Goal: Task Accomplishment & Management: Use online tool/utility

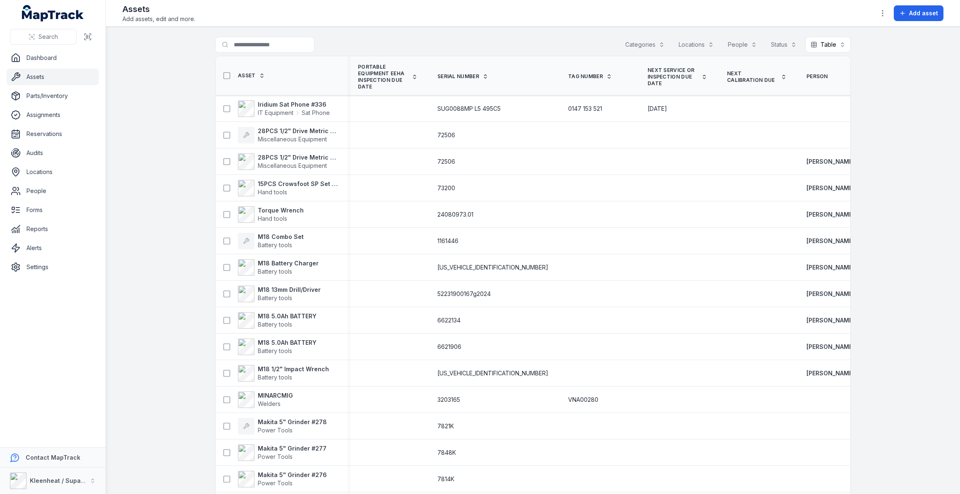
click at [635, 42] on button "Categories" at bounding box center [645, 45] width 50 height 16
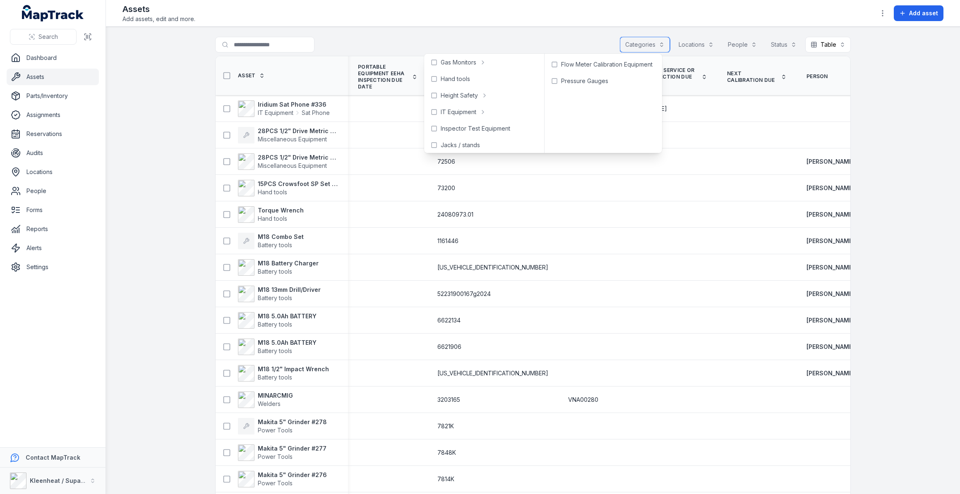
scroll to position [188, 0]
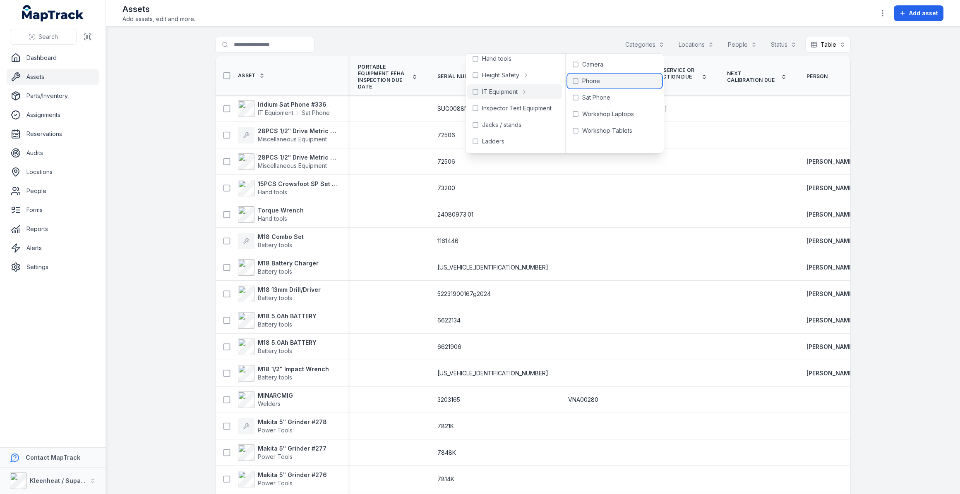
click at [584, 80] on span "Phone" at bounding box center [591, 81] width 18 height 8
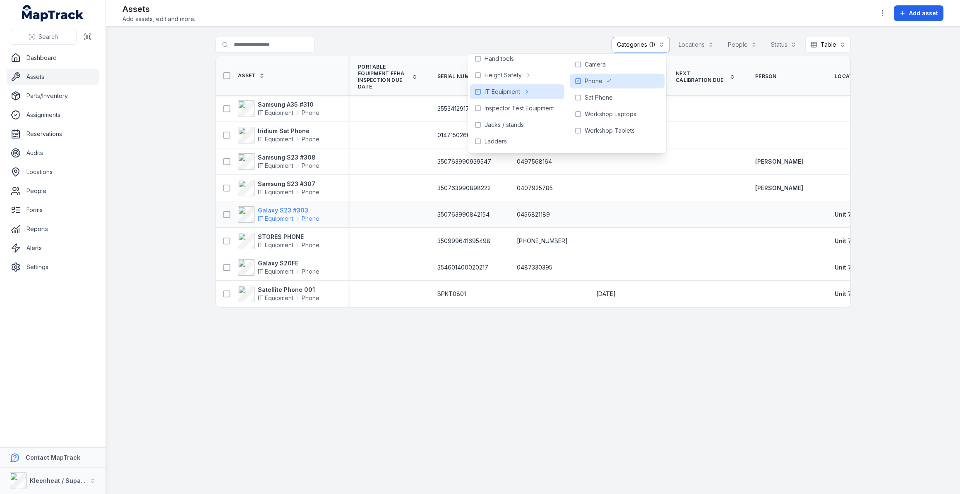
click at [298, 210] on strong "Galaxy S23 #303" at bounding box center [289, 210] width 62 height 8
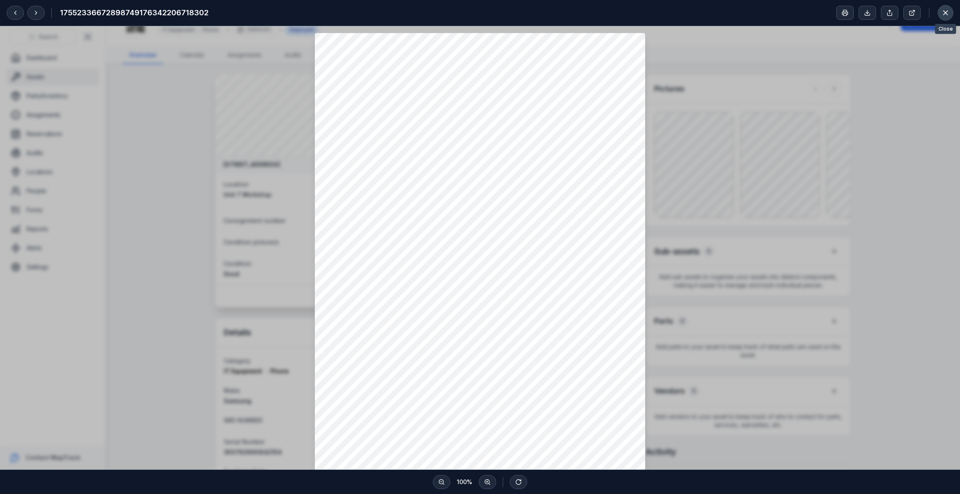
click at [946, 14] on icon at bounding box center [945, 13] width 4 height 4
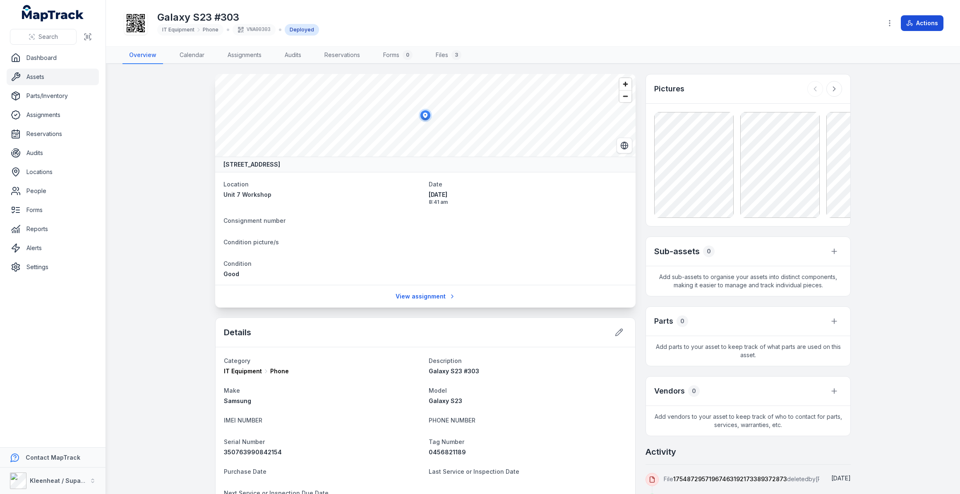
click at [923, 25] on button "Actions" at bounding box center [921, 23] width 43 height 16
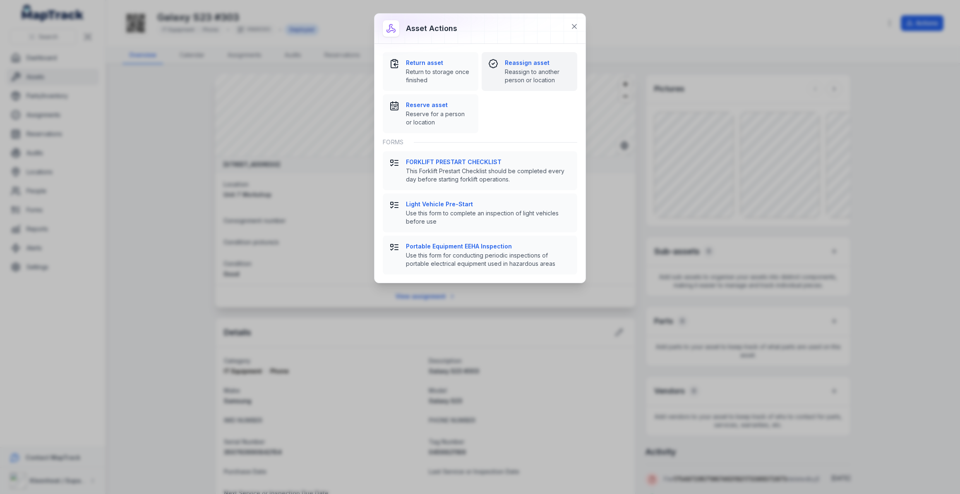
click at [517, 62] on strong "Reassign asset" at bounding box center [538, 63] width 66 height 8
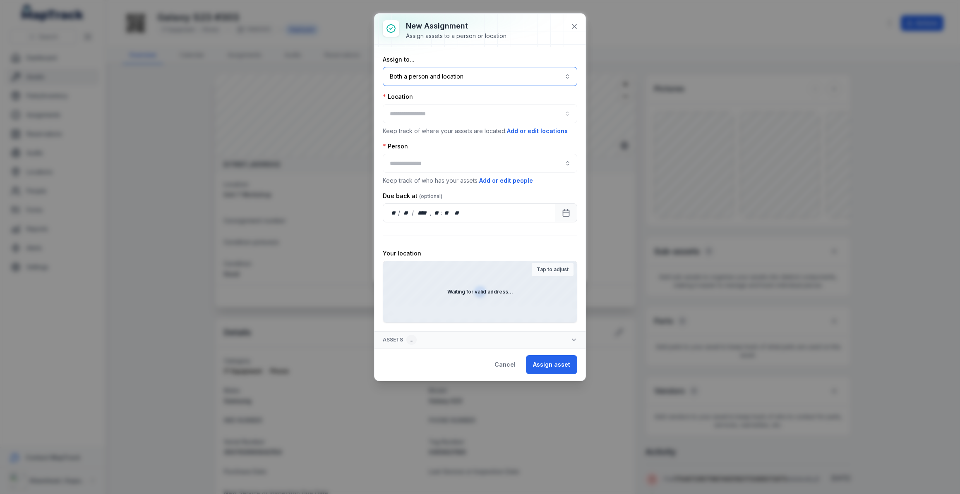
click at [498, 77] on button "Both a person and location ****" at bounding box center [480, 76] width 194 height 19
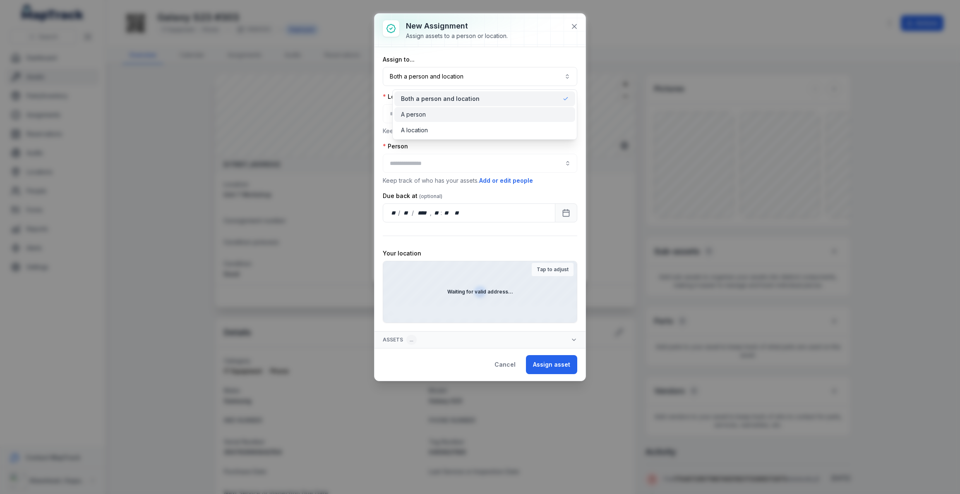
click at [430, 112] on div "A person" at bounding box center [485, 114] width 168 height 8
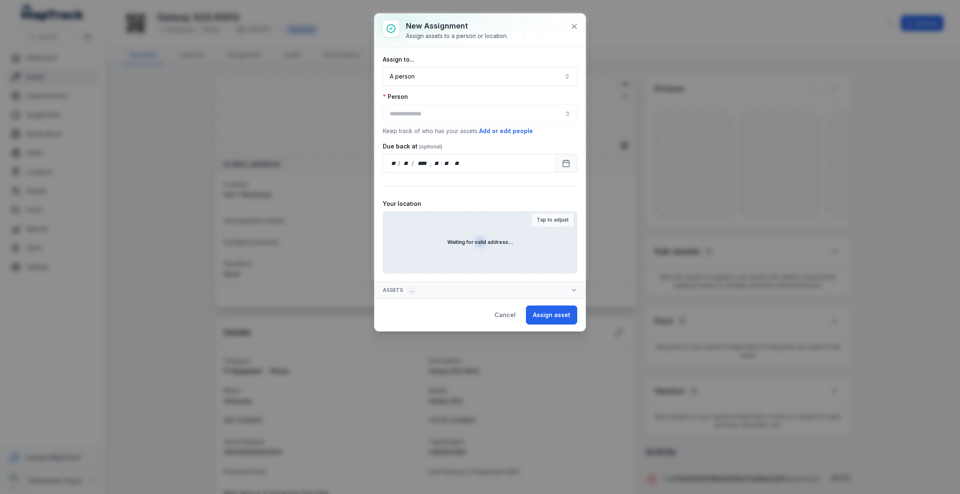
click at [430, 112] on div at bounding box center [480, 113] width 194 height 19
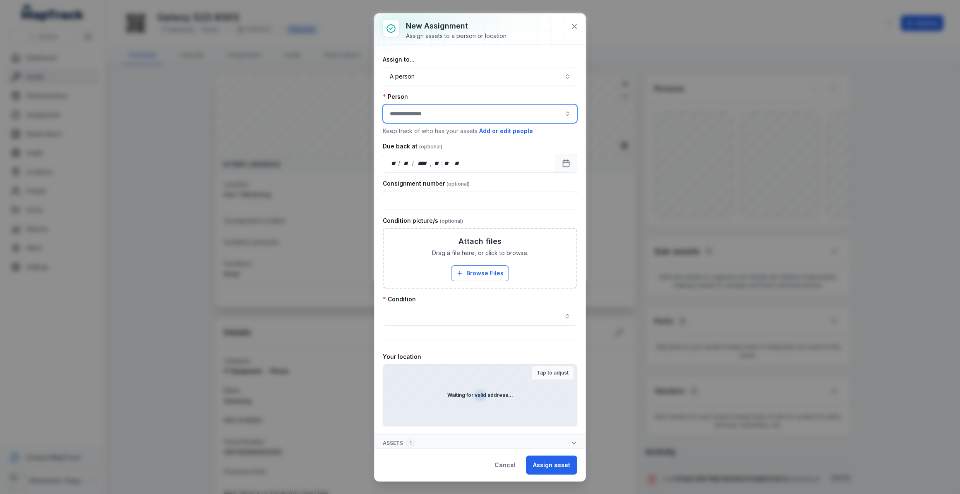
click at [430, 112] on input "assignment-add:person-label" at bounding box center [480, 113] width 194 height 19
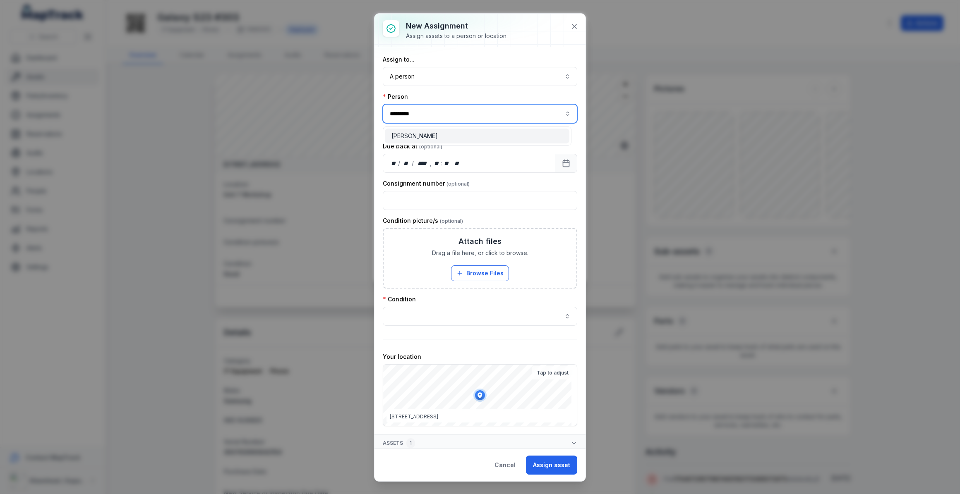
click at [400, 138] on span "[PERSON_NAME]" at bounding box center [414, 136] width 46 height 8
type input "*********"
click at [534, 311] on button "button" at bounding box center [480, 314] width 194 height 19
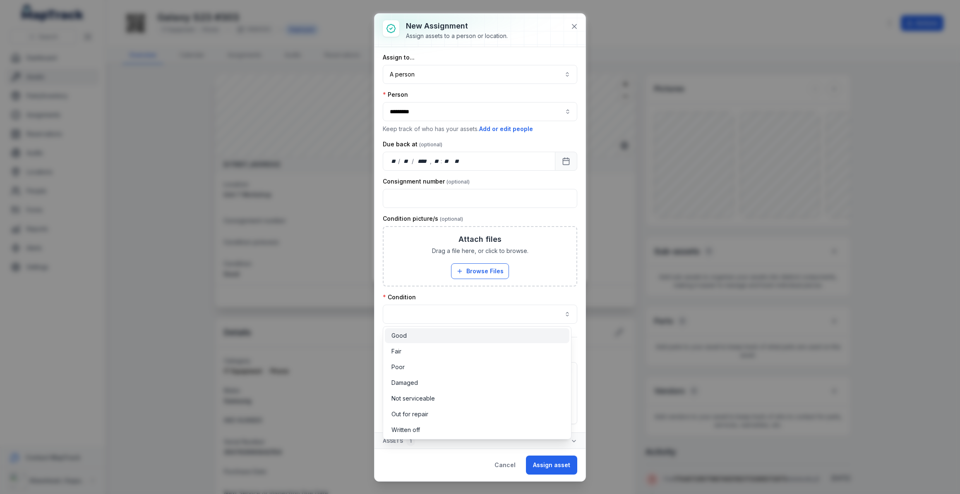
click at [435, 333] on div "Good" at bounding box center [477, 336] width 172 height 8
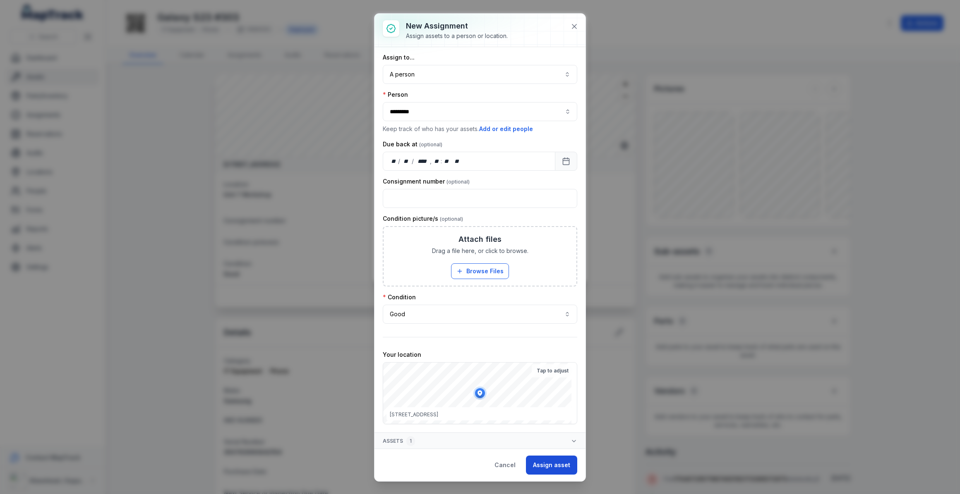
click at [557, 465] on button "Assign asset" at bounding box center [551, 465] width 51 height 19
